Goal: Task Accomplishment & Management: Use online tool/utility

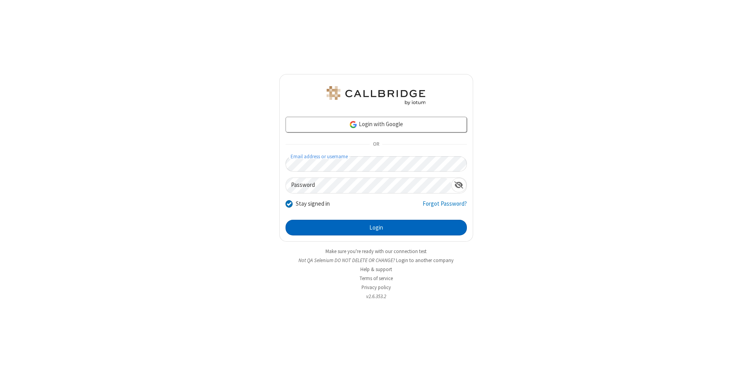
click at [376, 228] on button "Login" at bounding box center [375, 228] width 181 height 16
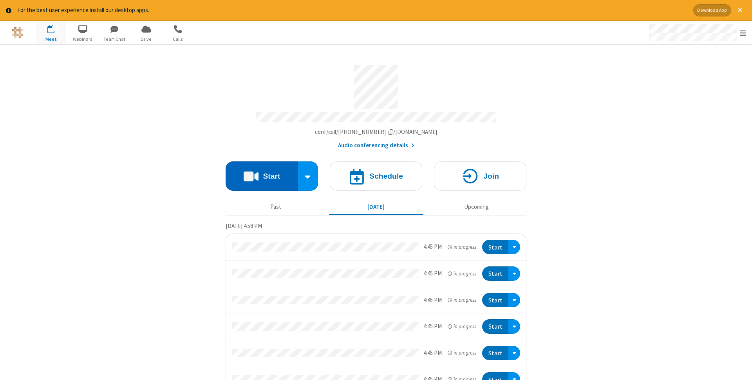
click at [262, 173] on button "Start" at bounding box center [262, 175] width 72 height 29
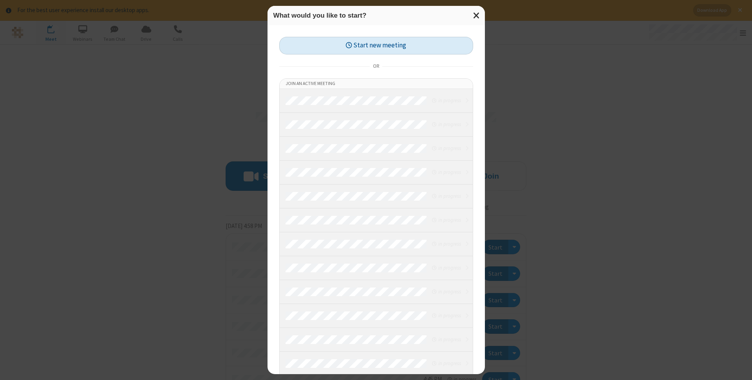
click at [376, 45] on button "Start new meeting" at bounding box center [376, 46] width 194 height 18
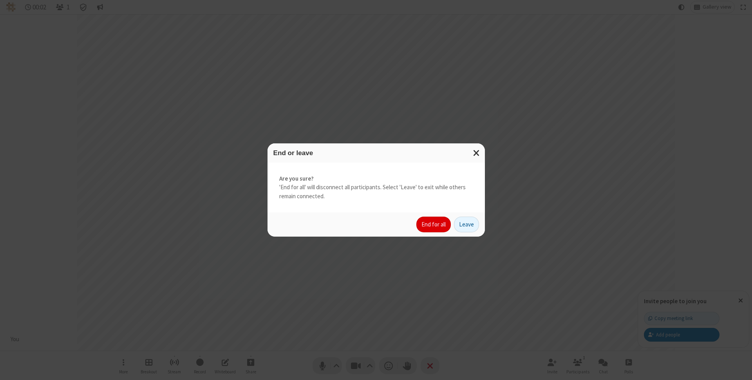
click at [434, 224] on button "End for all" at bounding box center [433, 225] width 34 height 16
